Goal: Check status: Check status

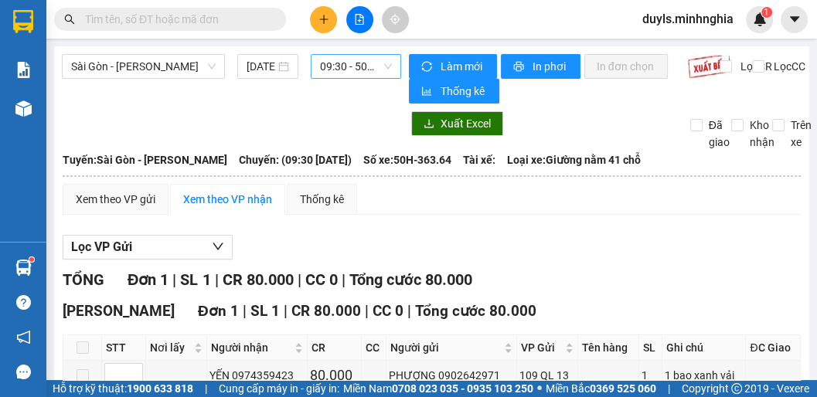
click at [349, 63] on span "09:30 - 50H-363.64" at bounding box center [356, 66] width 72 height 23
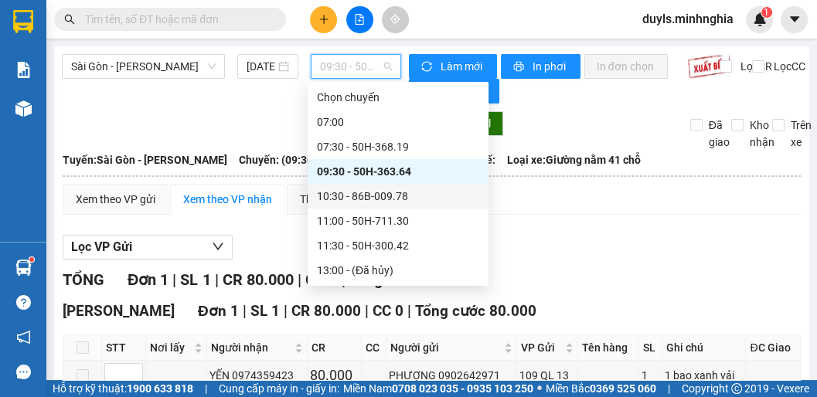
click at [387, 188] on div "10:30 - 86B-009.78" at bounding box center [398, 196] width 162 height 17
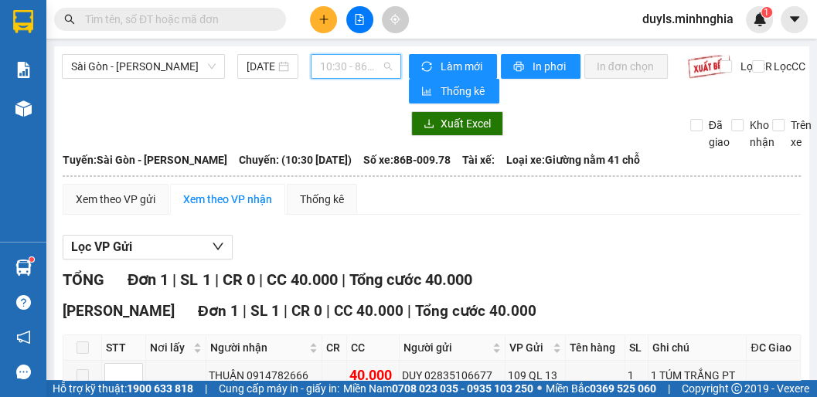
click at [366, 72] on span "10:30 - 86B-009.78" at bounding box center [356, 66] width 72 height 23
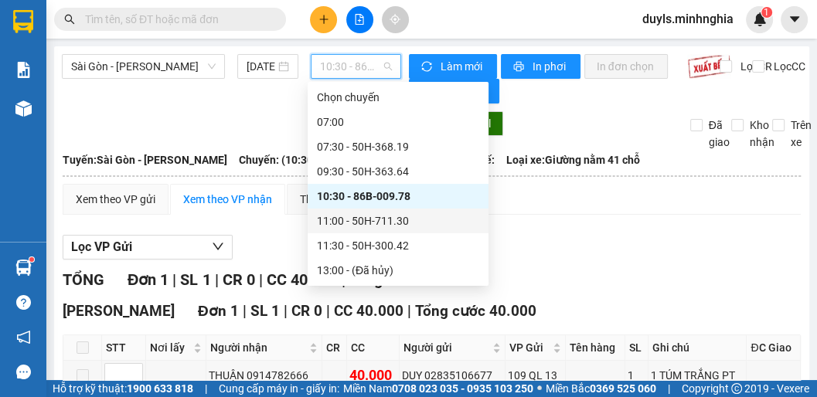
click at [364, 213] on div "11:00 - 50H-711.30" at bounding box center [398, 221] width 162 height 17
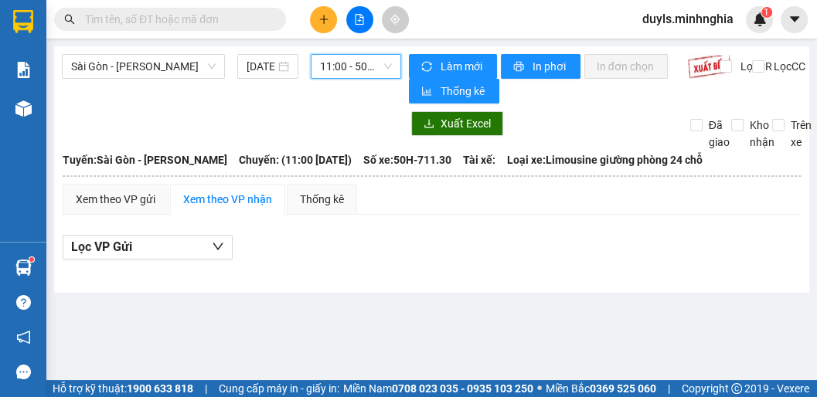
click at [362, 68] on span "11:00 - 50H-711.30" at bounding box center [356, 66] width 72 height 23
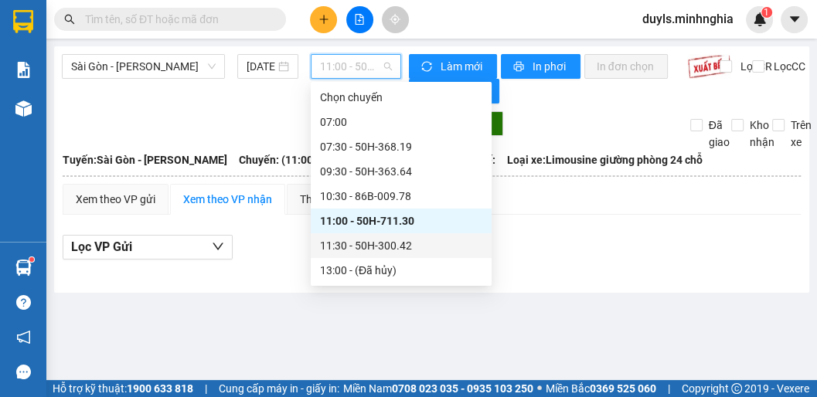
click at [396, 237] on div "11:30 - 50H-300.42" at bounding box center [401, 245] width 162 height 17
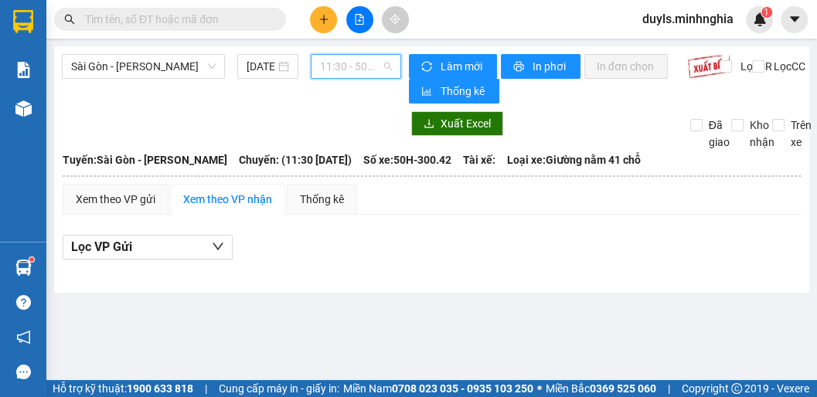
click at [363, 74] on span "11:30 - 50H-300.42" at bounding box center [356, 66] width 72 height 23
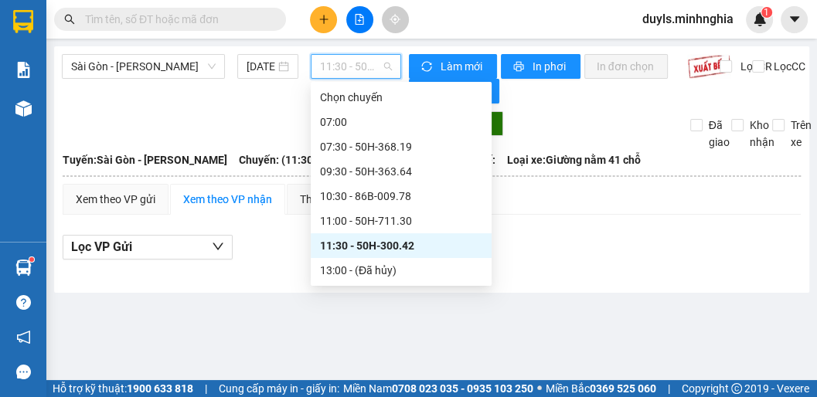
click at [387, 287] on div "14:30 - 86H-021.07" at bounding box center [401, 295] width 162 height 17
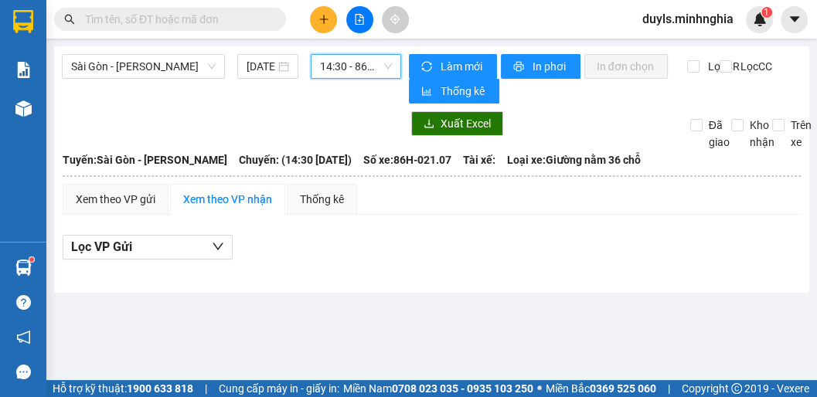
click at [354, 63] on span "14:30 - 86H-021.07" at bounding box center [356, 66] width 72 height 23
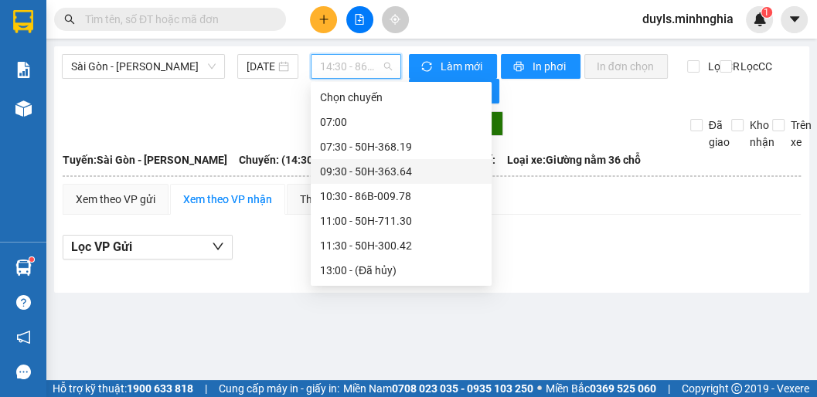
click at [374, 163] on div "09:30 - 50H-363.64" at bounding box center [401, 171] width 162 height 17
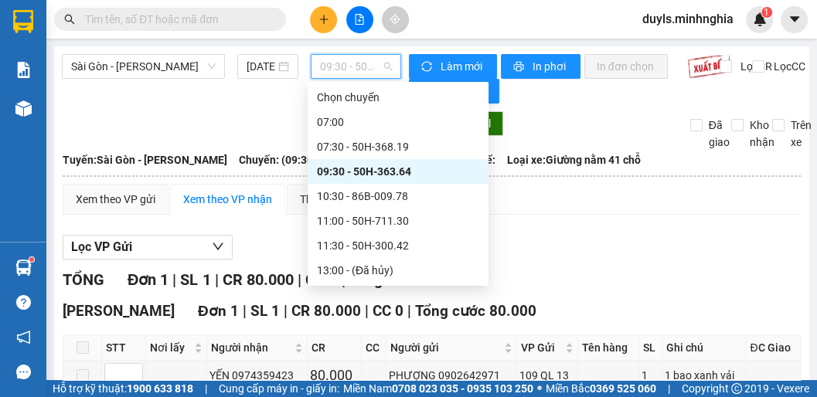
click at [349, 68] on span "09:30 - 50H-363.64" at bounding box center [356, 66] width 72 height 23
click at [380, 188] on div "10:30 - 86B-009.78" at bounding box center [398, 196] width 162 height 17
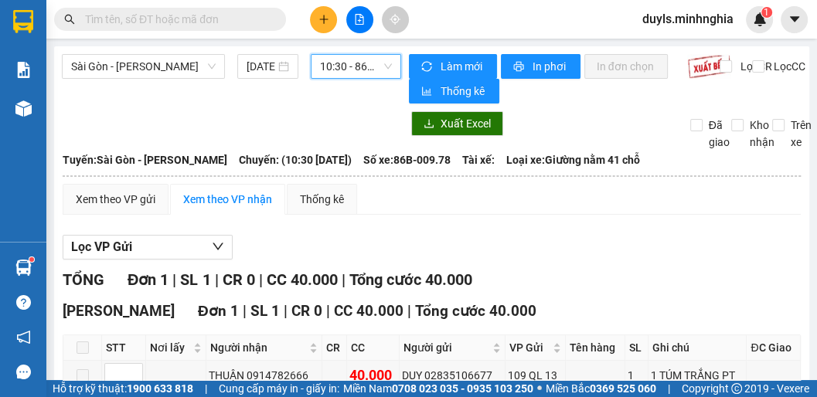
scroll to position [98, 0]
